Goal: Transaction & Acquisition: Book appointment/travel/reservation

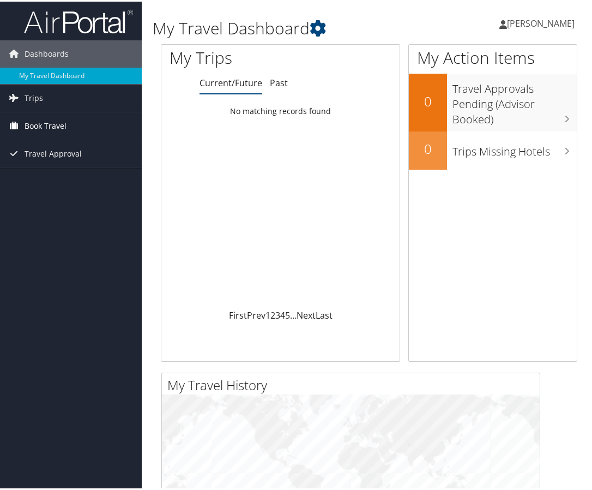
click at [44, 120] on span "Book Travel" at bounding box center [46, 124] width 42 height 27
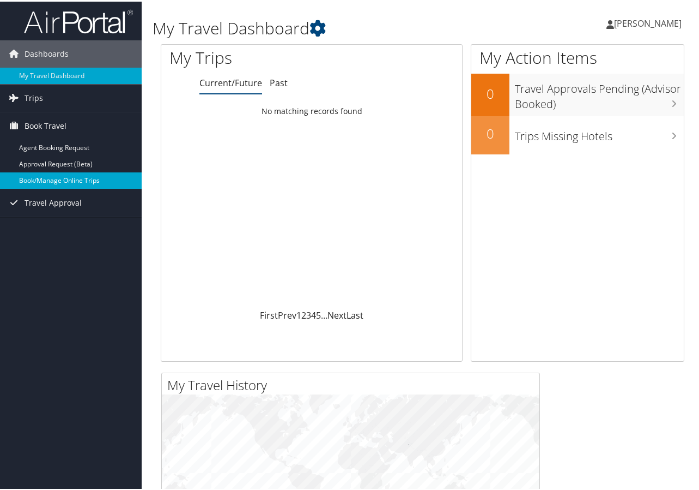
drag, startPoint x: 70, startPoint y: 179, endPoint x: 25, endPoint y: 179, distance: 45.8
click at [25, 179] on link "Book/Manage Online Trips" at bounding box center [71, 179] width 142 height 16
